Goal: Find specific page/section: Find specific page/section

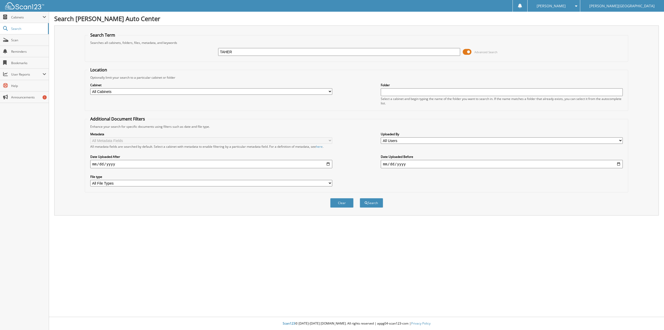
type input "TAHER"
click at [360, 198] on button "Search" at bounding box center [371, 203] width 23 height 10
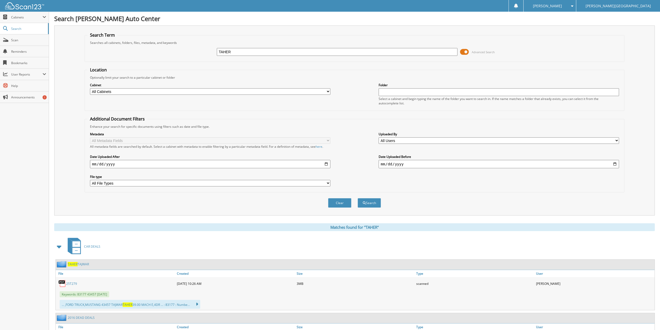
click at [66, 282] on link "25T279" at bounding box center [71, 283] width 11 height 4
click at [72, 282] on link "25T279" at bounding box center [71, 283] width 11 height 4
click at [78, 263] on link "[PERSON_NAME]" at bounding box center [78, 264] width 21 height 4
